Goal: Transaction & Acquisition: Purchase product/service

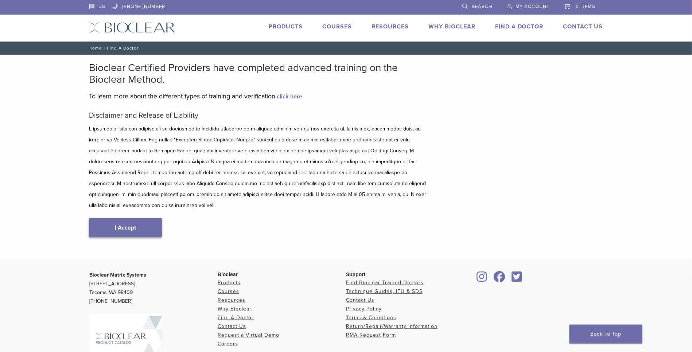
click at [130, 218] on link "I Accept" at bounding box center [125, 227] width 73 height 19
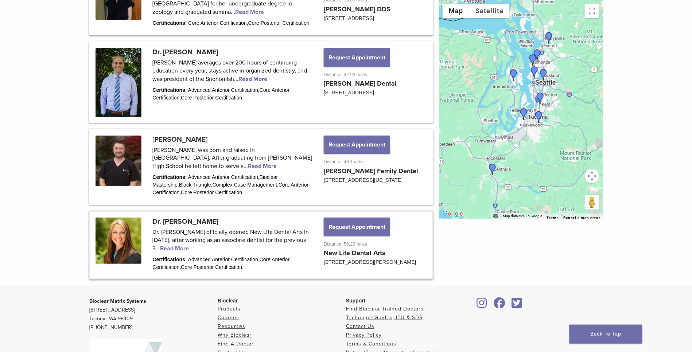
scroll to position [916, 0]
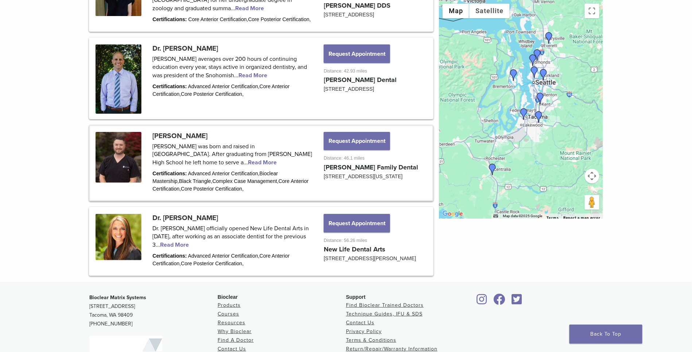
click at [183, 165] on link at bounding box center [261, 163] width 342 height 74
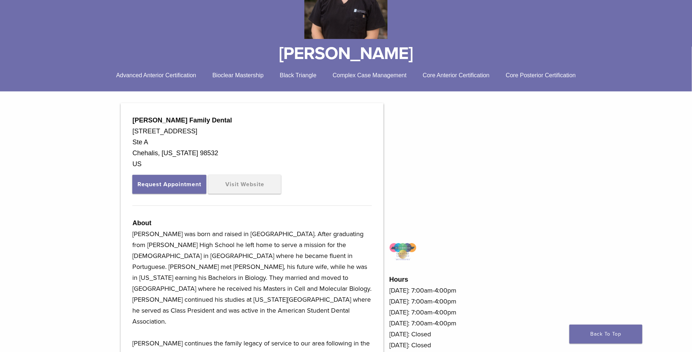
scroll to position [116, 0]
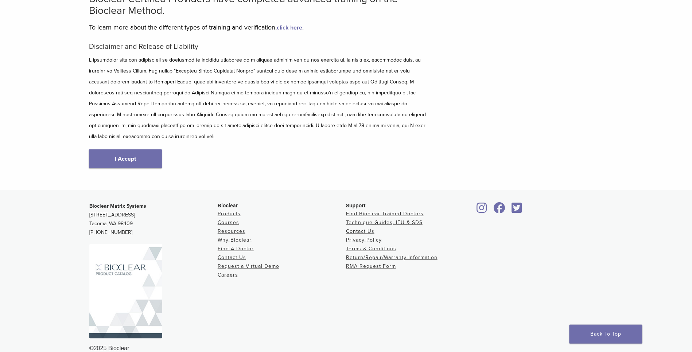
scroll to position [69, 0]
click at [139, 154] on link "I Accept" at bounding box center [125, 159] width 73 height 19
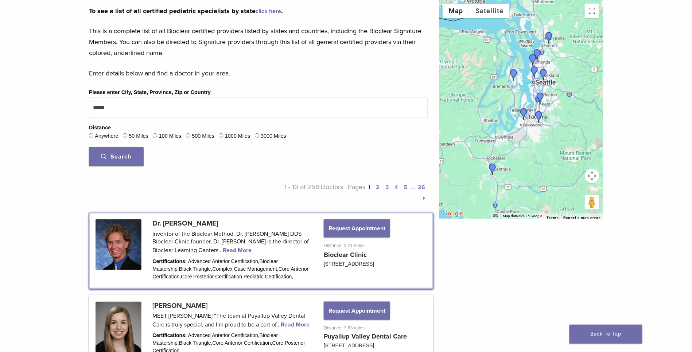
scroll to position [248, 0]
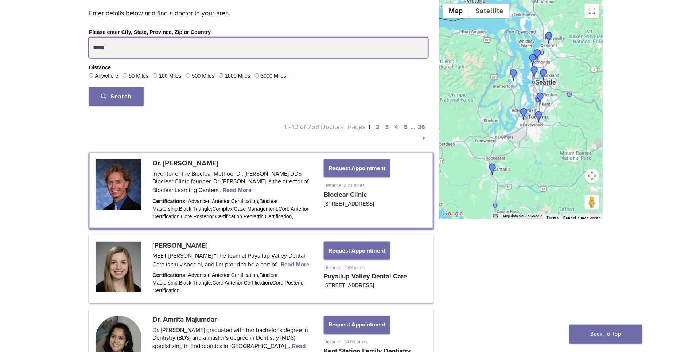
click at [148, 43] on input "*****" at bounding box center [258, 48] width 339 height 20
click at [116, 93] on button "Search" at bounding box center [116, 96] width 55 height 19
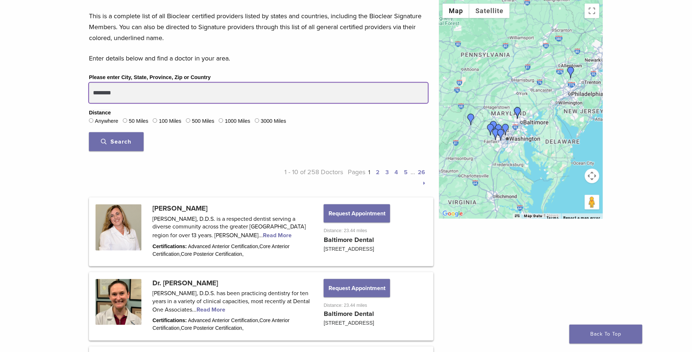
scroll to position [205, 0]
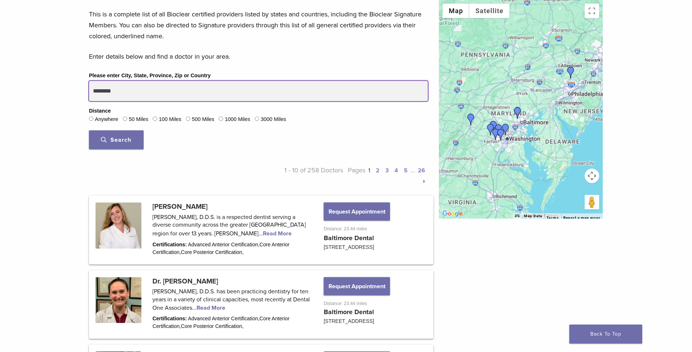
click at [155, 92] on input "********" at bounding box center [258, 91] width 339 height 20
type input "**********"
click at [116, 136] on button "Search" at bounding box center [116, 140] width 55 height 19
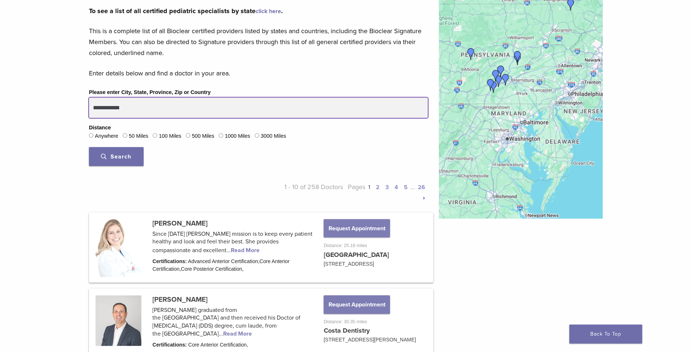
click at [151, 98] on input "**********" at bounding box center [258, 108] width 339 height 20
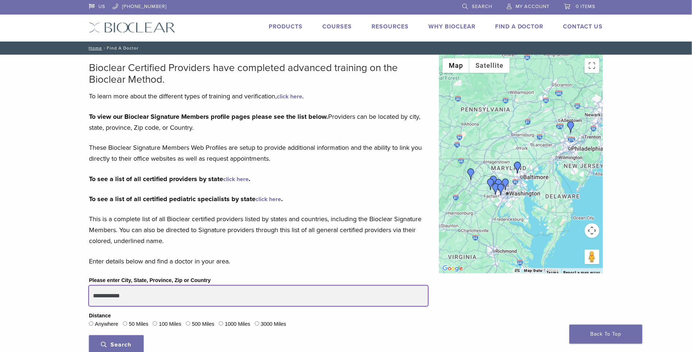
scroll to position [0, 0]
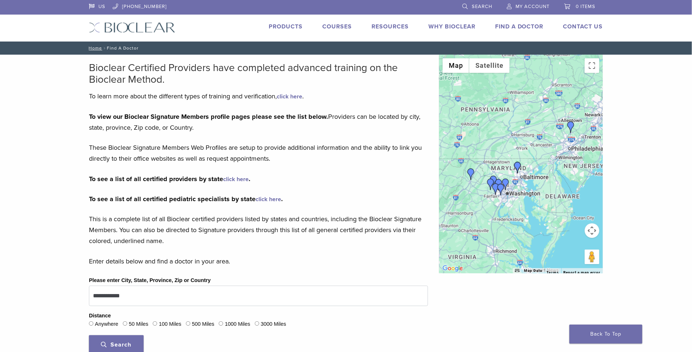
click at [291, 30] on li "Products" at bounding box center [286, 26] width 34 height 9
click at [297, 29] on link "Products" at bounding box center [286, 26] width 34 height 7
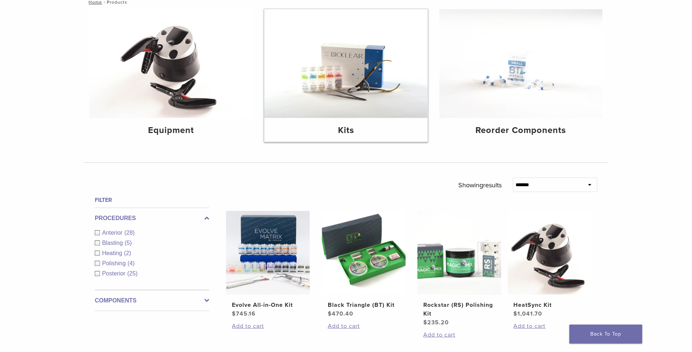
scroll to position [88, 0]
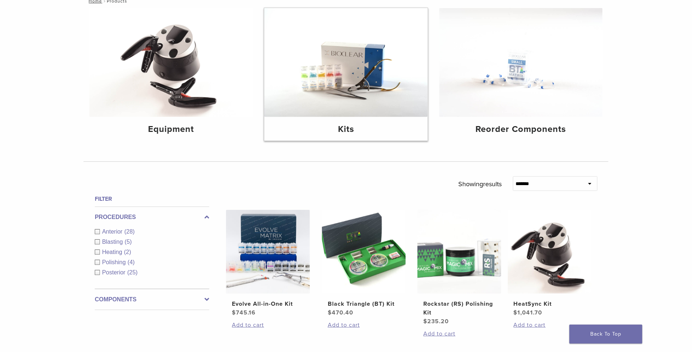
click at [354, 133] on h4 "Kits" at bounding box center [346, 129] width 152 height 13
click at [195, 132] on h4 "Equipment" at bounding box center [171, 129] width 152 height 13
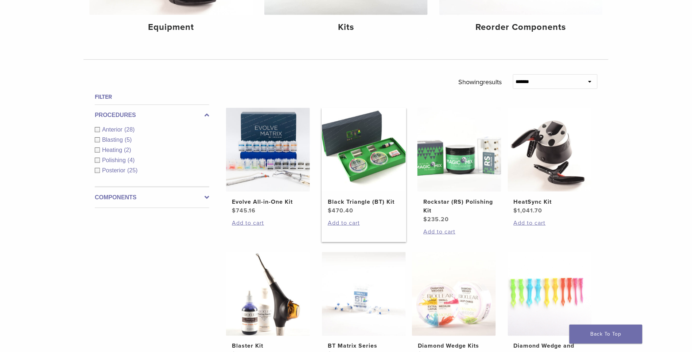
scroll to position [199, 0]
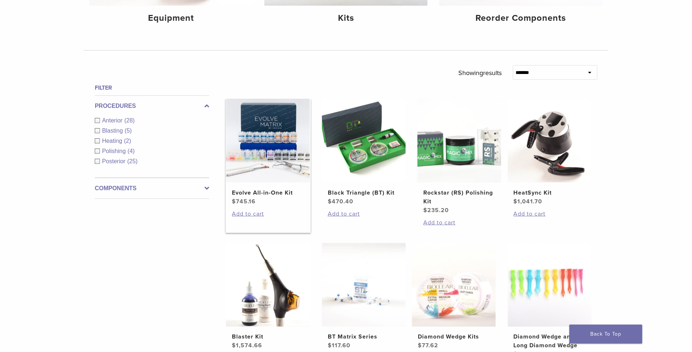
click at [276, 196] on h2 "Evolve All-in-One Kit" at bounding box center [268, 193] width 72 height 9
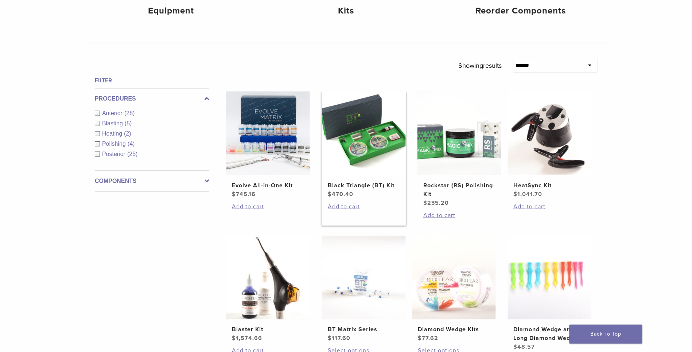
scroll to position [216, 0]
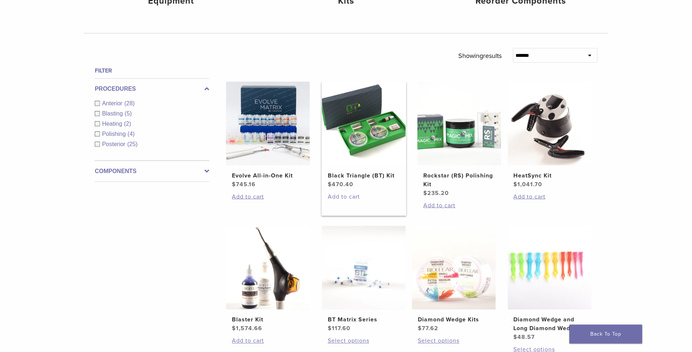
click at [352, 200] on link "Add to cart" at bounding box center [364, 197] width 72 height 9
click at [377, 148] on img at bounding box center [364, 124] width 84 height 84
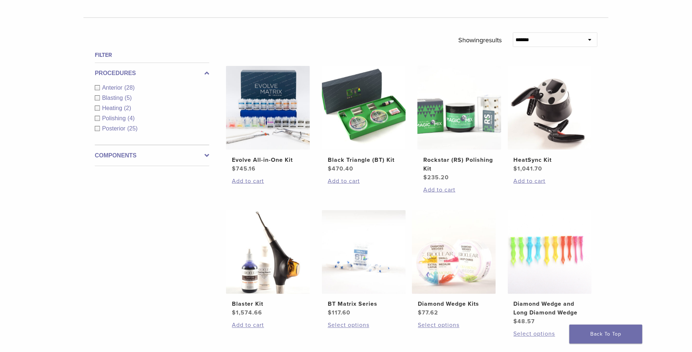
scroll to position [222, 0]
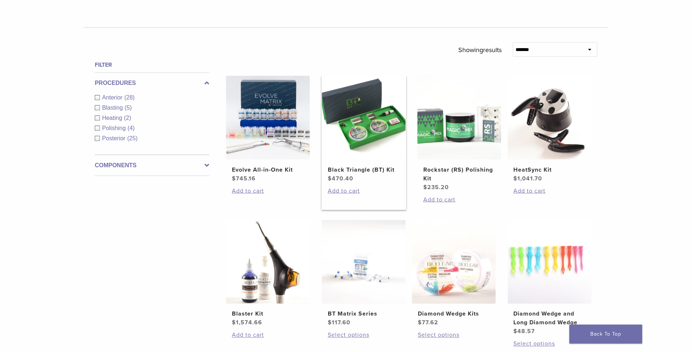
click at [382, 126] on img at bounding box center [364, 118] width 84 height 84
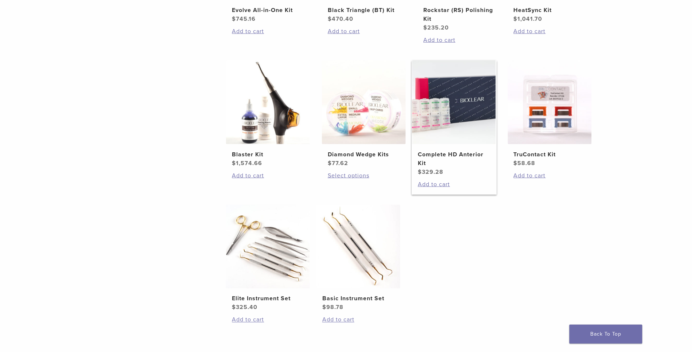
scroll to position [254, 0]
click at [295, 253] on img at bounding box center [268, 247] width 84 height 84
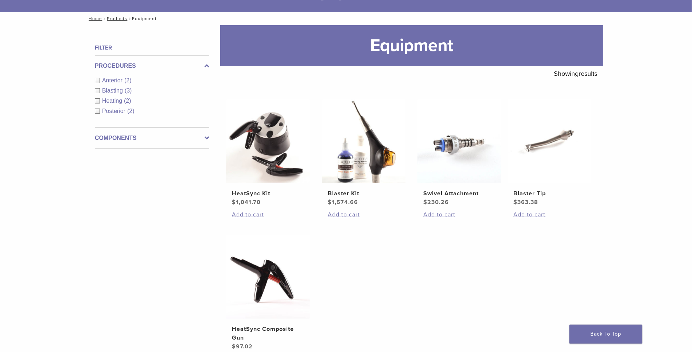
scroll to position [69, 0]
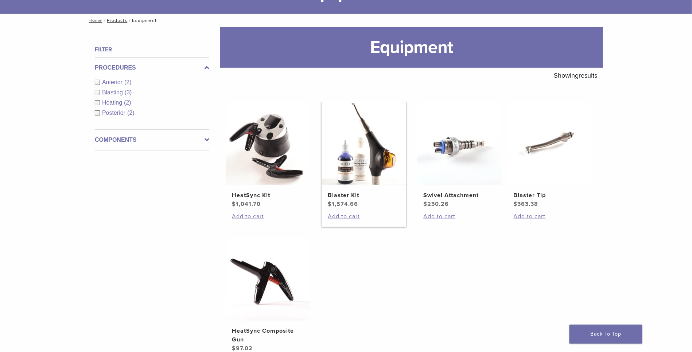
click at [342, 195] on h2 "Blaster Kit" at bounding box center [364, 195] width 72 height 9
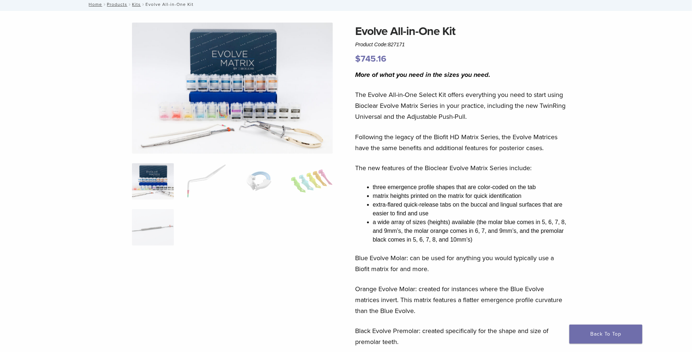
scroll to position [35, 0]
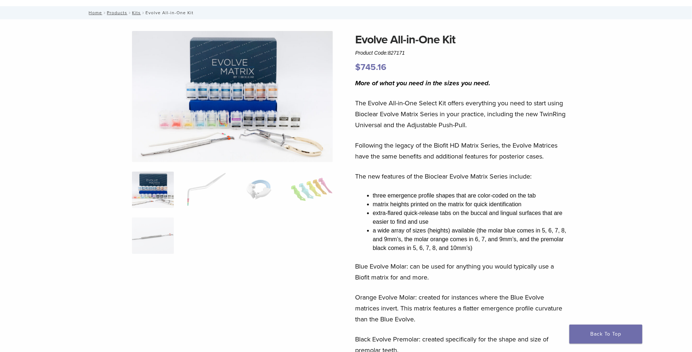
click at [170, 202] on img at bounding box center [153, 190] width 42 height 36
click at [256, 137] on img at bounding box center [232, 96] width 201 height 131
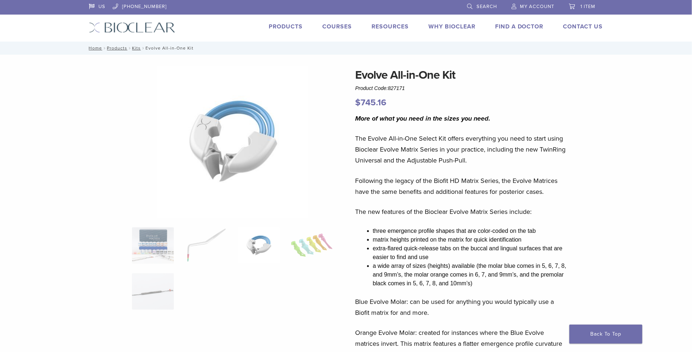
scroll to position [0, 0]
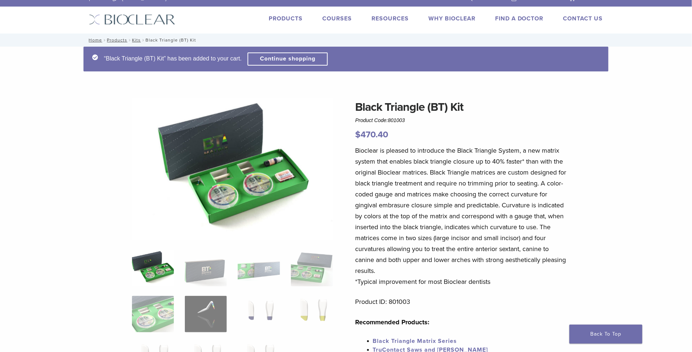
scroll to position [1, 0]
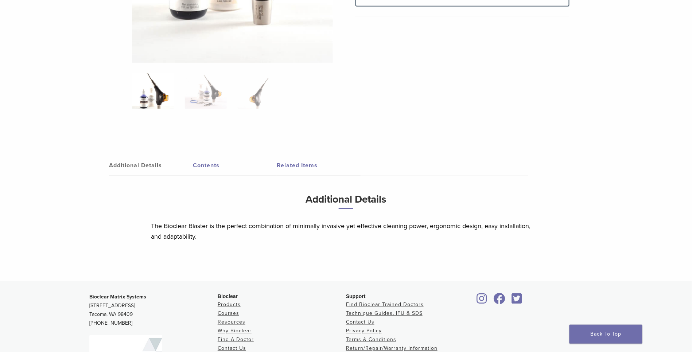
scroll to position [225, 0]
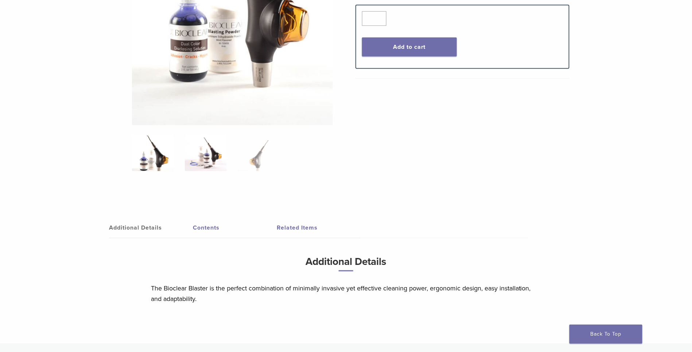
click at [205, 163] on img at bounding box center [206, 153] width 42 height 36
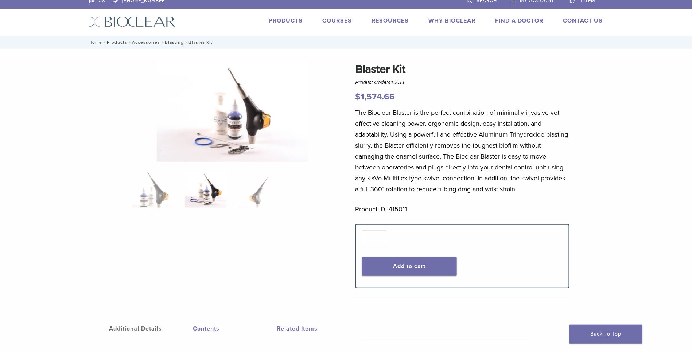
scroll to position [7, 0]
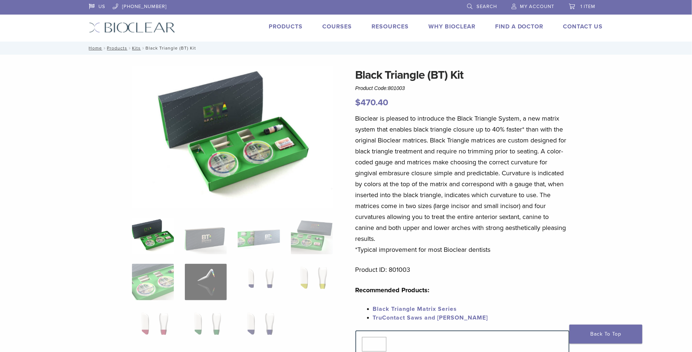
click at [288, 28] on link "Products" at bounding box center [286, 26] width 34 height 7
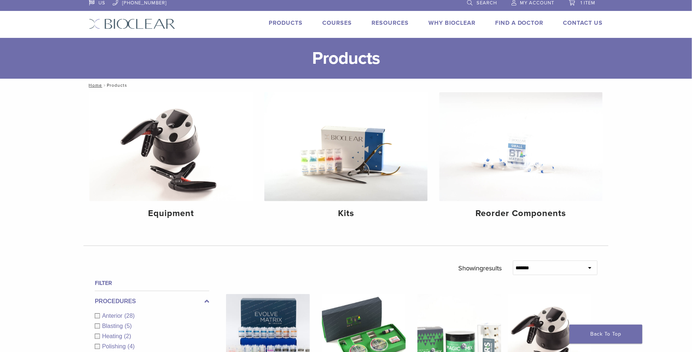
scroll to position [6, 0]
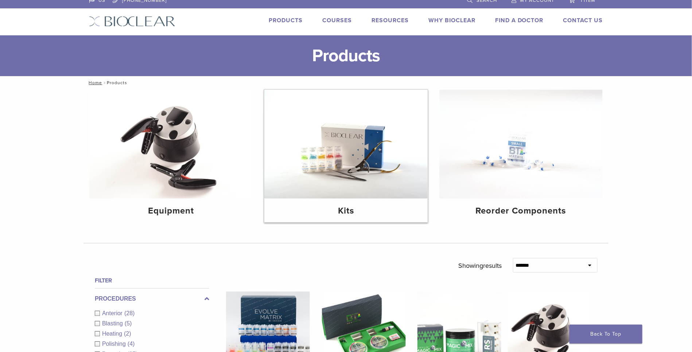
click at [396, 189] on img at bounding box center [345, 144] width 163 height 109
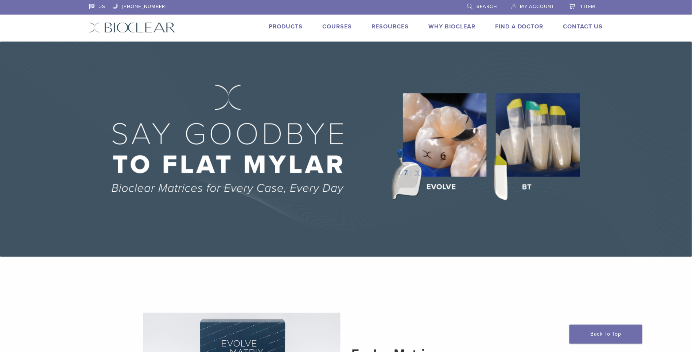
click at [150, 29] on img at bounding box center [132, 27] width 86 height 11
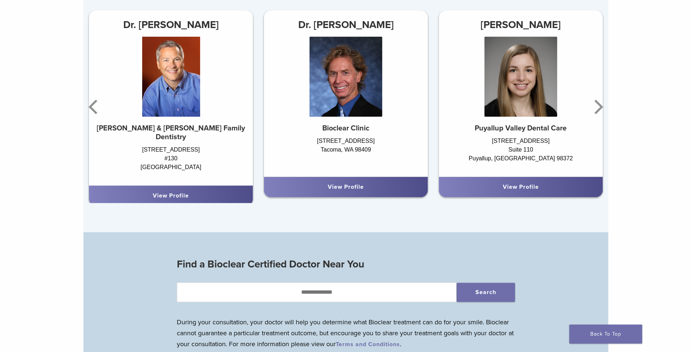
scroll to position [520, 0]
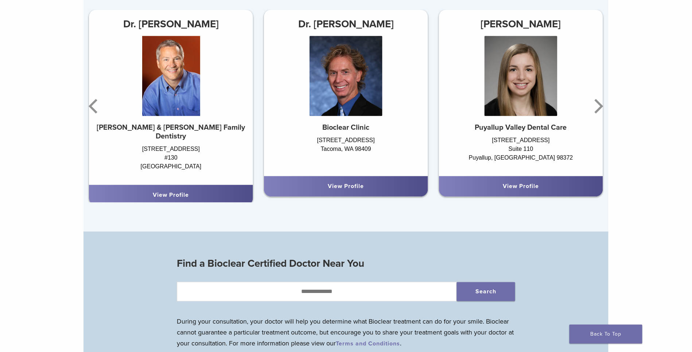
click at [372, 184] on div "View Profile" at bounding box center [346, 186] width 152 height 9
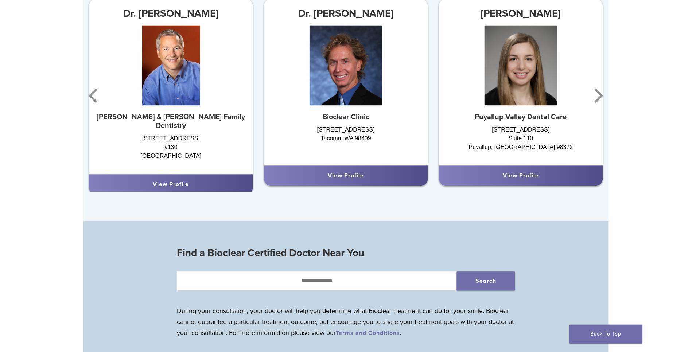
scroll to position [534, 0]
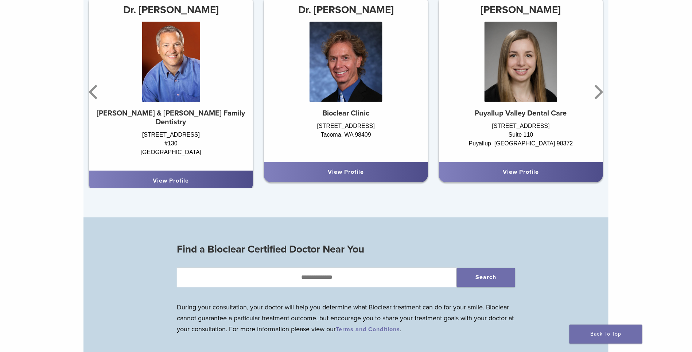
click at [364, 101] on img at bounding box center [346, 62] width 73 height 80
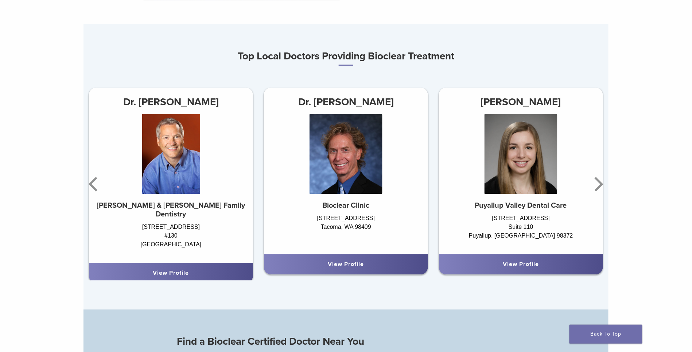
scroll to position [436, 0]
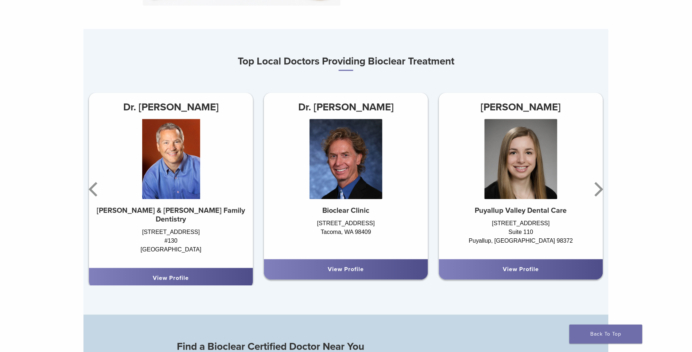
click at [359, 164] on img at bounding box center [346, 159] width 73 height 80
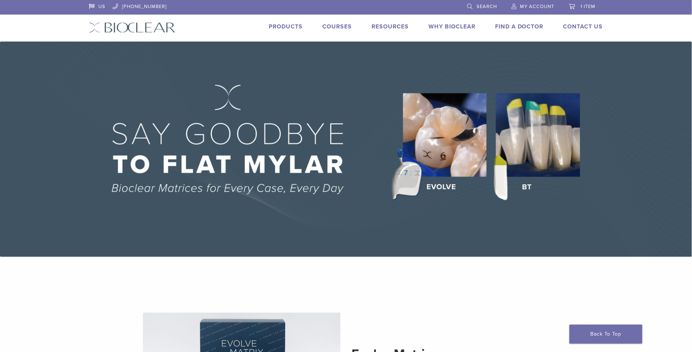
scroll to position [0, 0]
click at [455, 27] on link "Why Bioclear" at bounding box center [452, 26] width 47 height 7
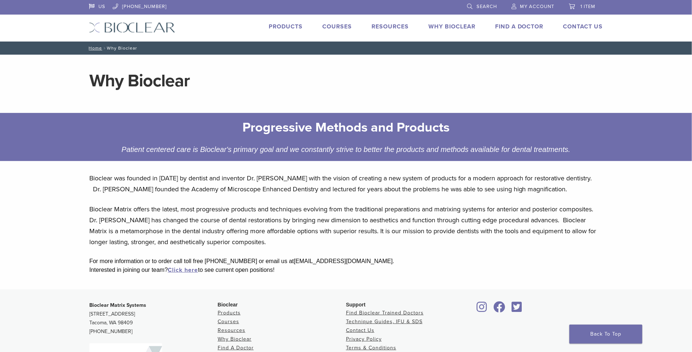
click at [338, 31] on li "Courses" at bounding box center [337, 26] width 30 height 9
click at [343, 25] on link "Courses" at bounding box center [337, 26] width 30 height 7
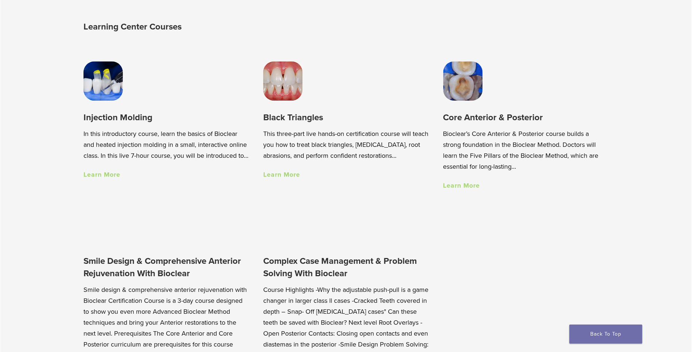
scroll to position [559, 0]
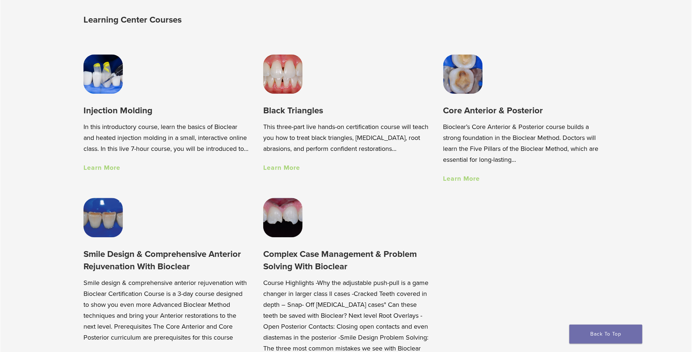
click at [472, 178] on link "Learn More" at bounding box center [461, 179] width 37 height 8
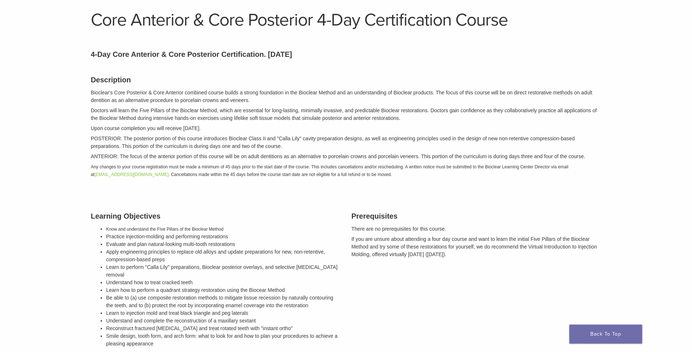
scroll to position [47, 0]
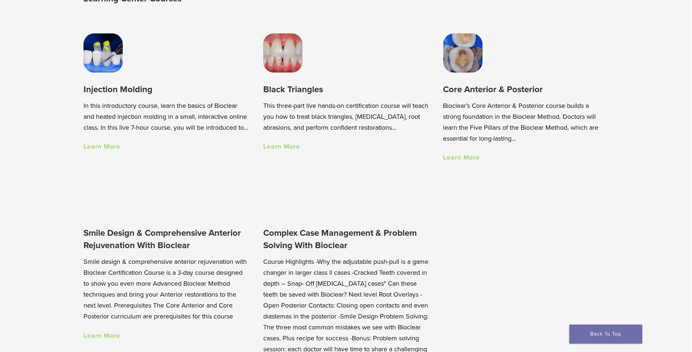
scroll to position [583, 0]
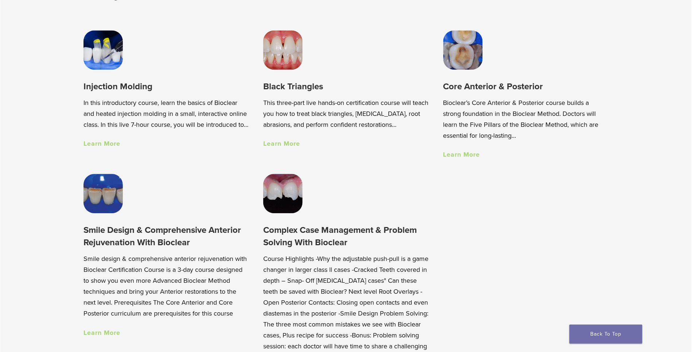
click at [105, 331] on link "Learn More" at bounding box center [102, 333] width 37 height 8
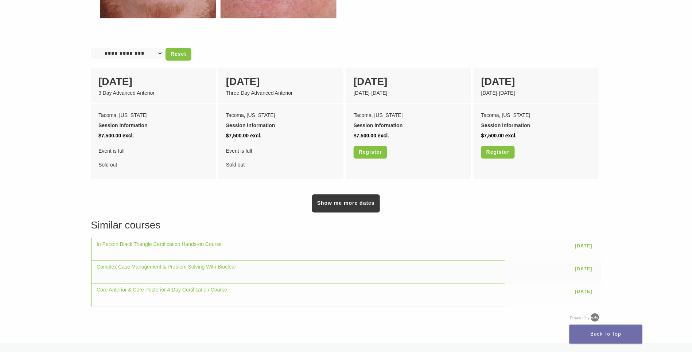
scroll to position [511, 0]
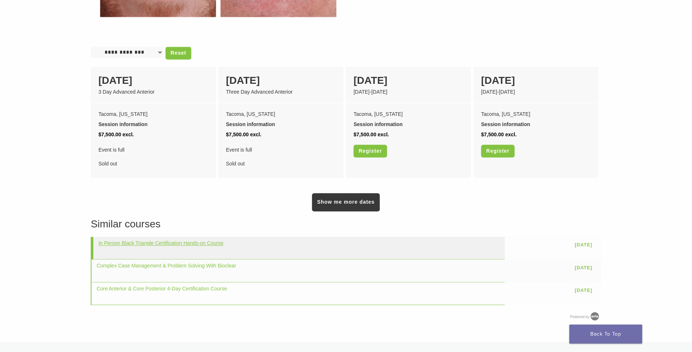
click at [170, 241] on link "In Person Black Triangle Certification Hands-on Course" at bounding box center [160, 244] width 125 height 6
